Goal: Information Seeking & Learning: Learn about a topic

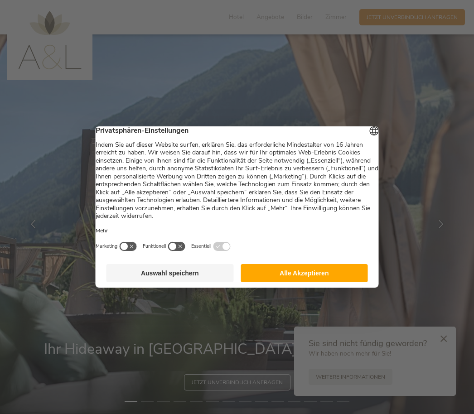
click at [329, 282] on button "Alle Akzeptieren" at bounding box center [304, 273] width 127 height 18
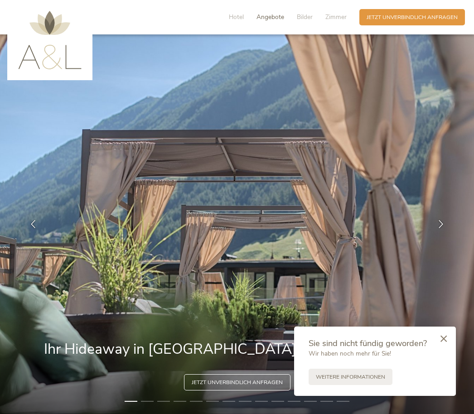
click at [269, 17] on span "Angebote" at bounding box center [271, 17] width 28 height 9
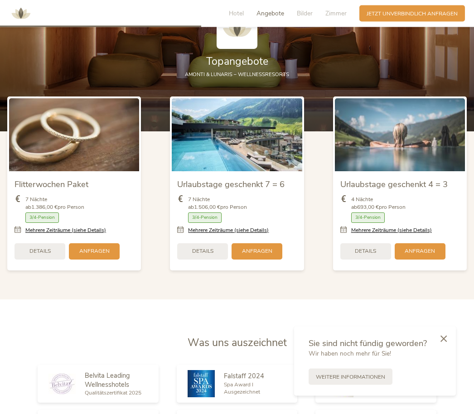
scroll to position [990, 0]
click at [213, 223] on span "3/4-Pension" at bounding box center [205, 218] width 34 height 10
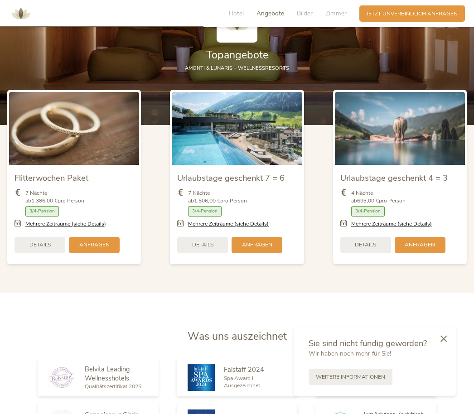
scroll to position [997, 0]
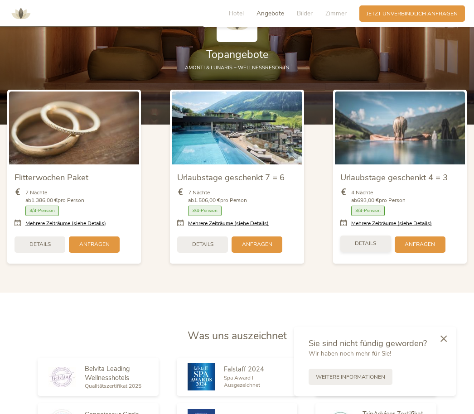
click at [366, 252] on div "Details" at bounding box center [366, 244] width 51 height 16
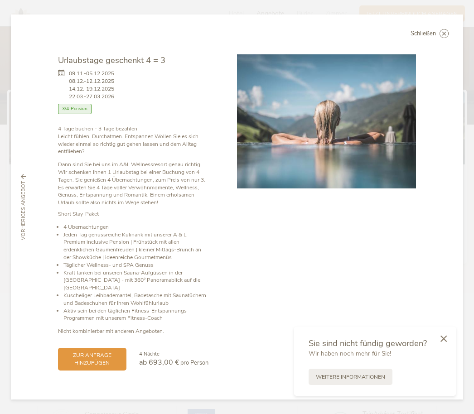
click at [81, 114] on span "3/4-Pension" at bounding box center [75, 109] width 34 height 10
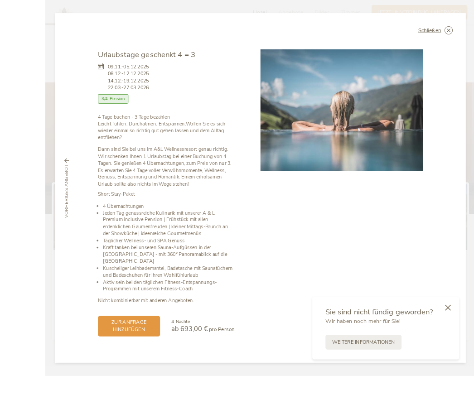
scroll to position [894, 0]
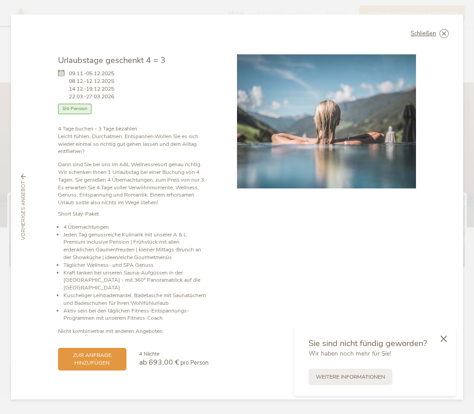
click at [0, 0] on icon at bounding box center [0, 0] width 0 height 0
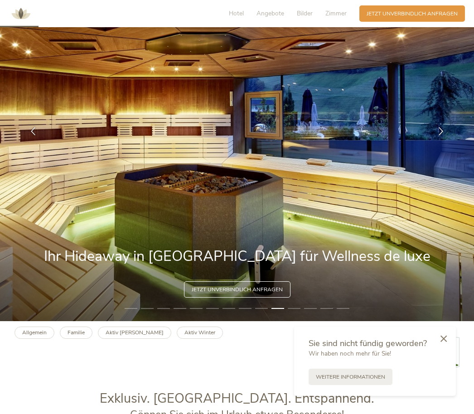
scroll to position [84, 0]
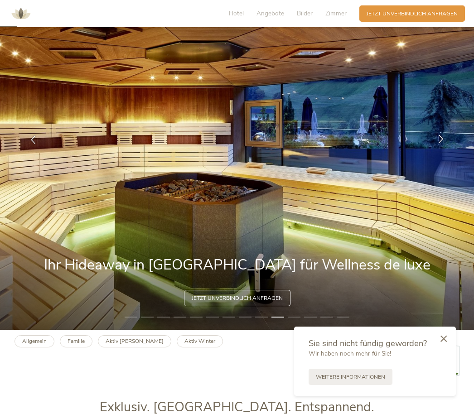
click at [438, 143] on icon at bounding box center [441, 139] width 8 height 8
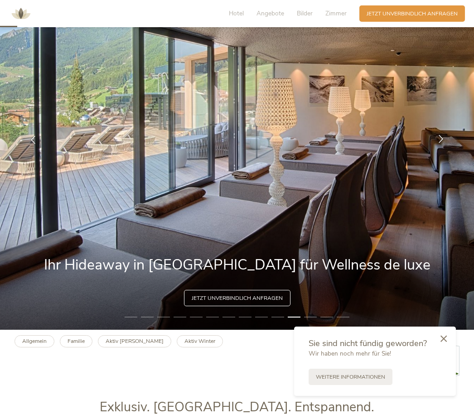
click at [438, 143] on icon at bounding box center [441, 139] width 8 height 8
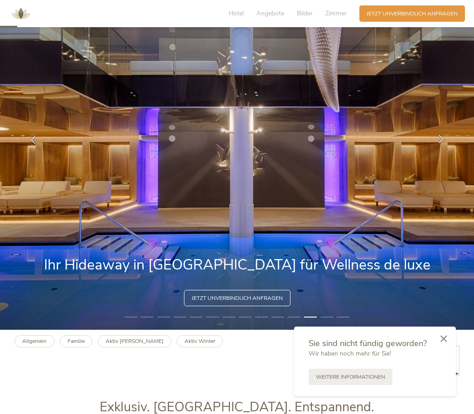
click at [438, 143] on icon at bounding box center [441, 139] width 8 height 8
click at [239, 17] on span "Hotel" at bounding box center [236, 13] width 15 height 9
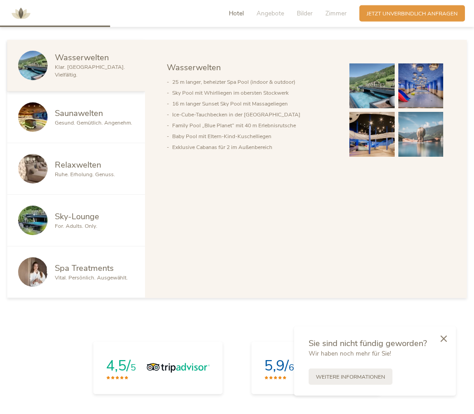
scroll to position [538, 0]
click at [79, 131] on div "Saunawelten Gesund. Gemütlich. Angenehm." at bounding box center [76, 118] width 138 height 52
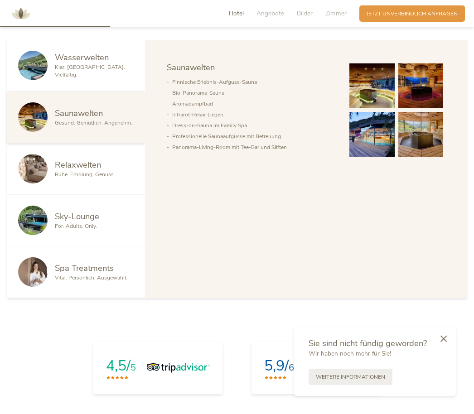
click at [88, 195] on div "Relaxwelten Ruhe. Erholung. Genuss." at bounding box center [76, 169] width 138 height 52
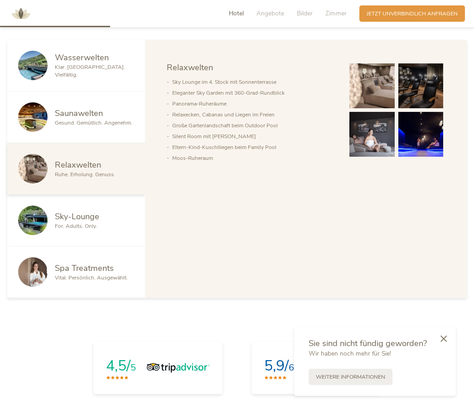
click at [95, 230] on span "For. Adults. Only." at bounding box center [76, 226] width 43 height 7
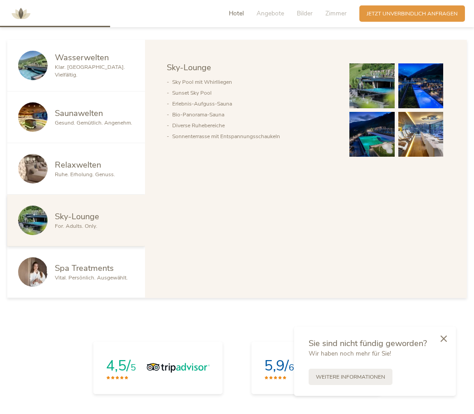
click at [97, 290] on div "Spa Treatments Vital. Persönlich. Ausgewählt." at bounding box center [76, 273] width 138 height 52
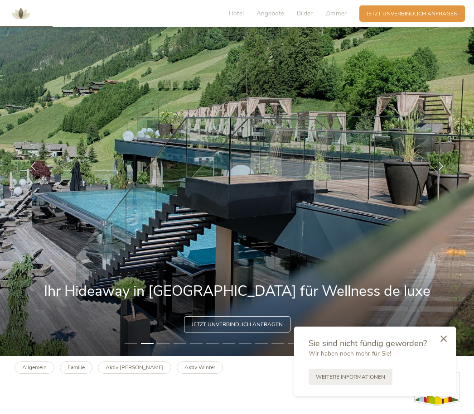
scroll to position [0, 0]
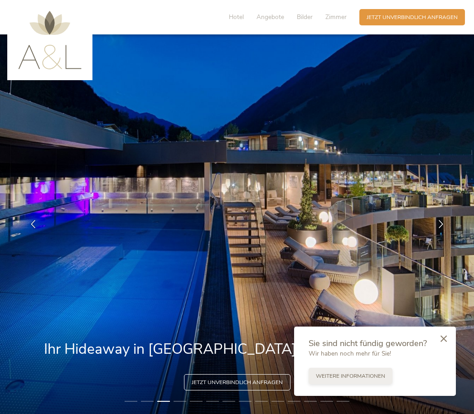
click at [380, 380] on span "Weitere Informationen" at bounding box center [350, 377] width 69 height 8
